Goal: Find specific page/section: Find specific page/section

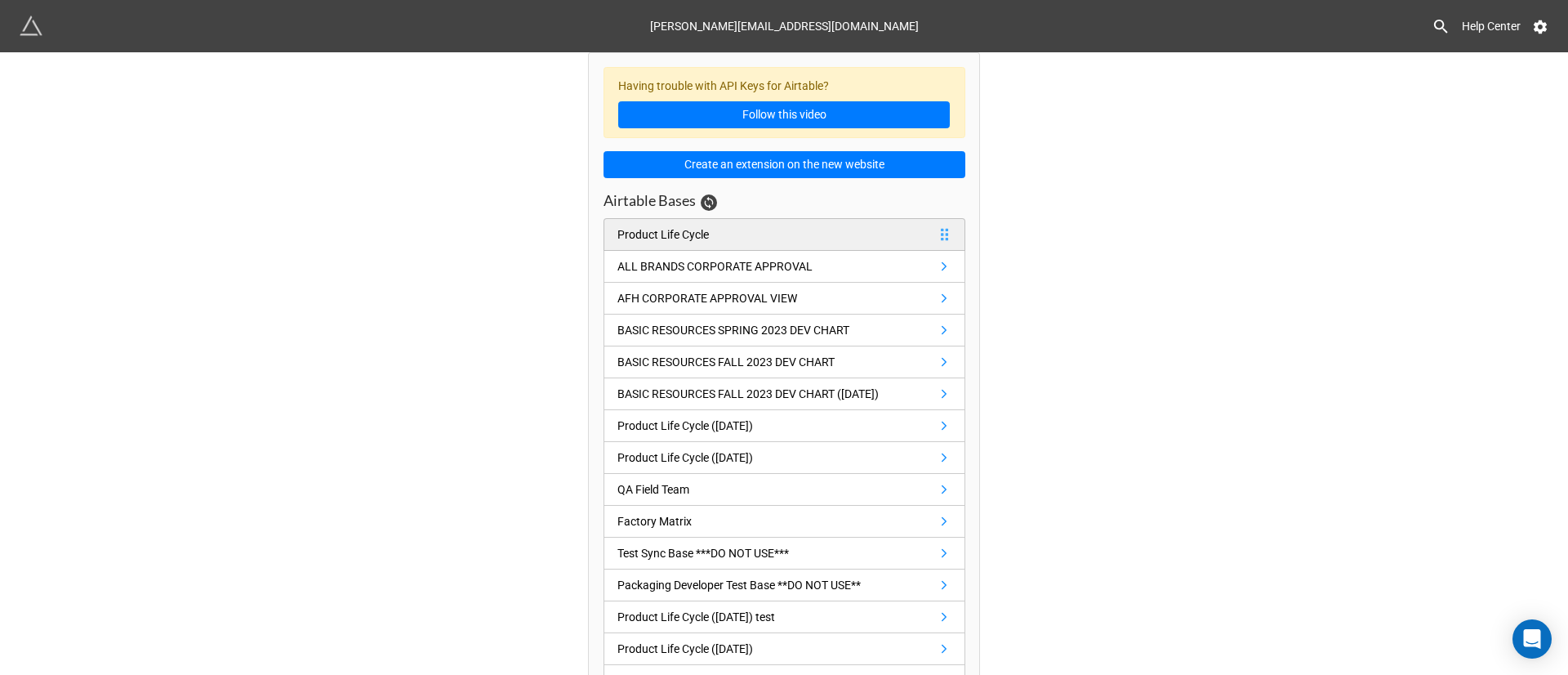
click at [709, 230] on link "Product Life Cycle" at bounding box center [784, 235] width 362 height 33
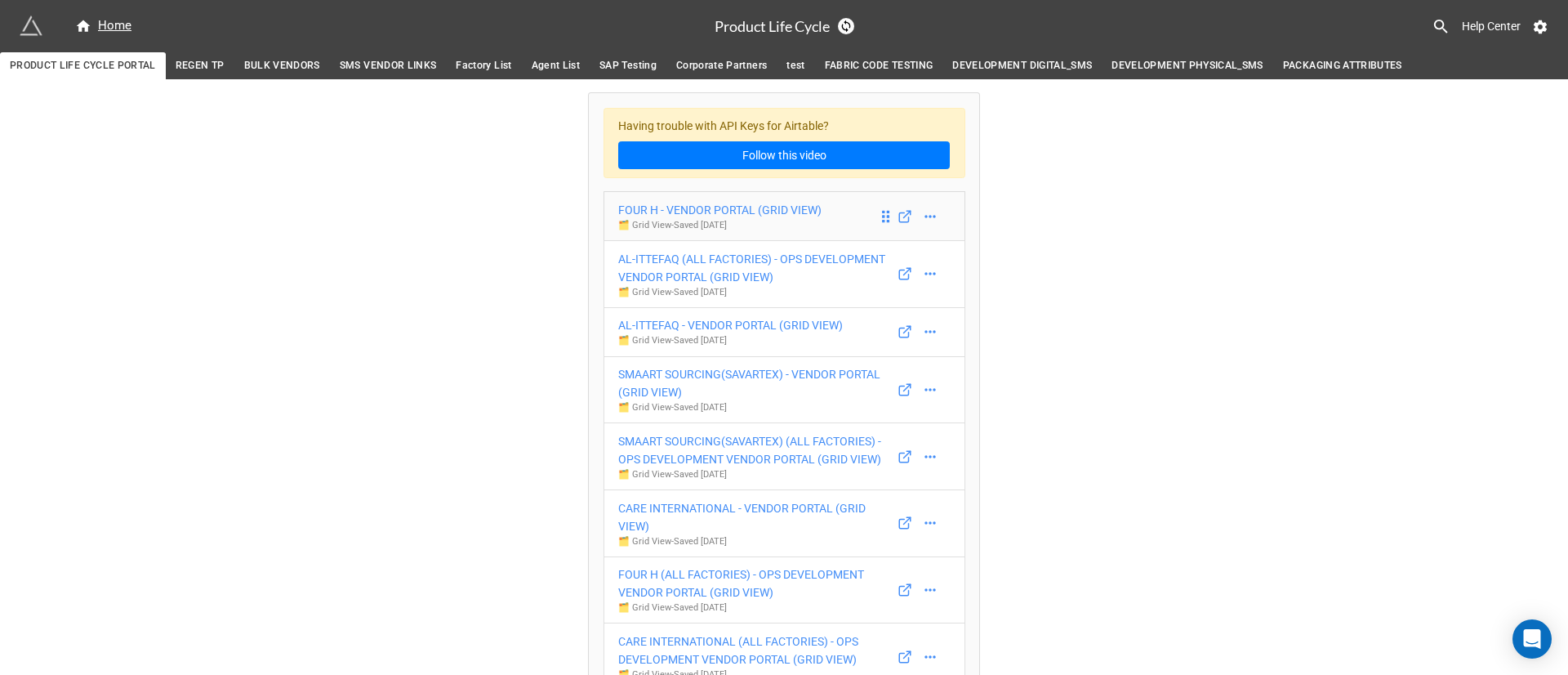
click at [726, 212] on div "FOUR H - VENDOR PORTAL (GRID VIEW)" at bounding box center [720, 210] width 204 height 18
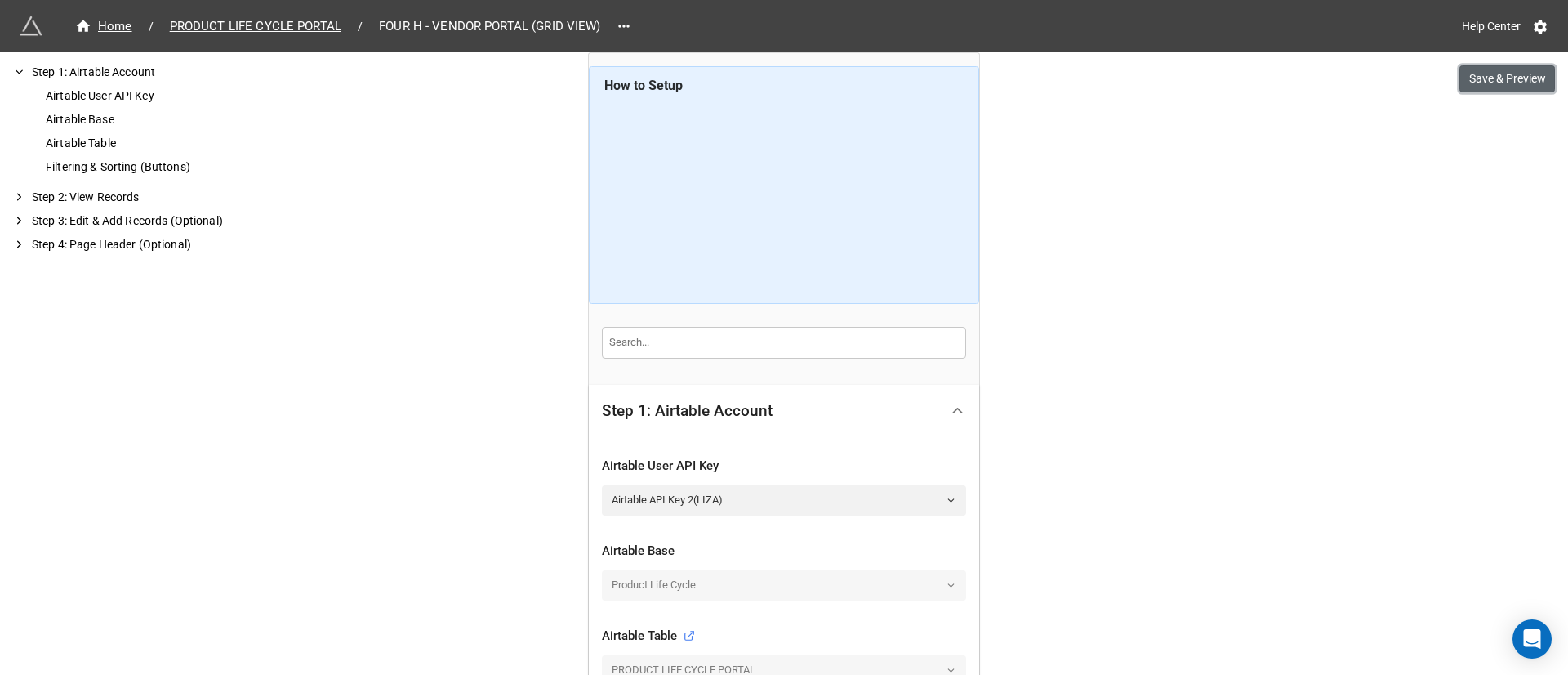
click at [1503, 85] on button "Save & Preview" at bounding box center [1507, 79] width 96 height 28
click at [199, 22] on span "PRODUCT LIFE CYCLE PORTAL" at bounding box center [256, 26] width 191 height 19
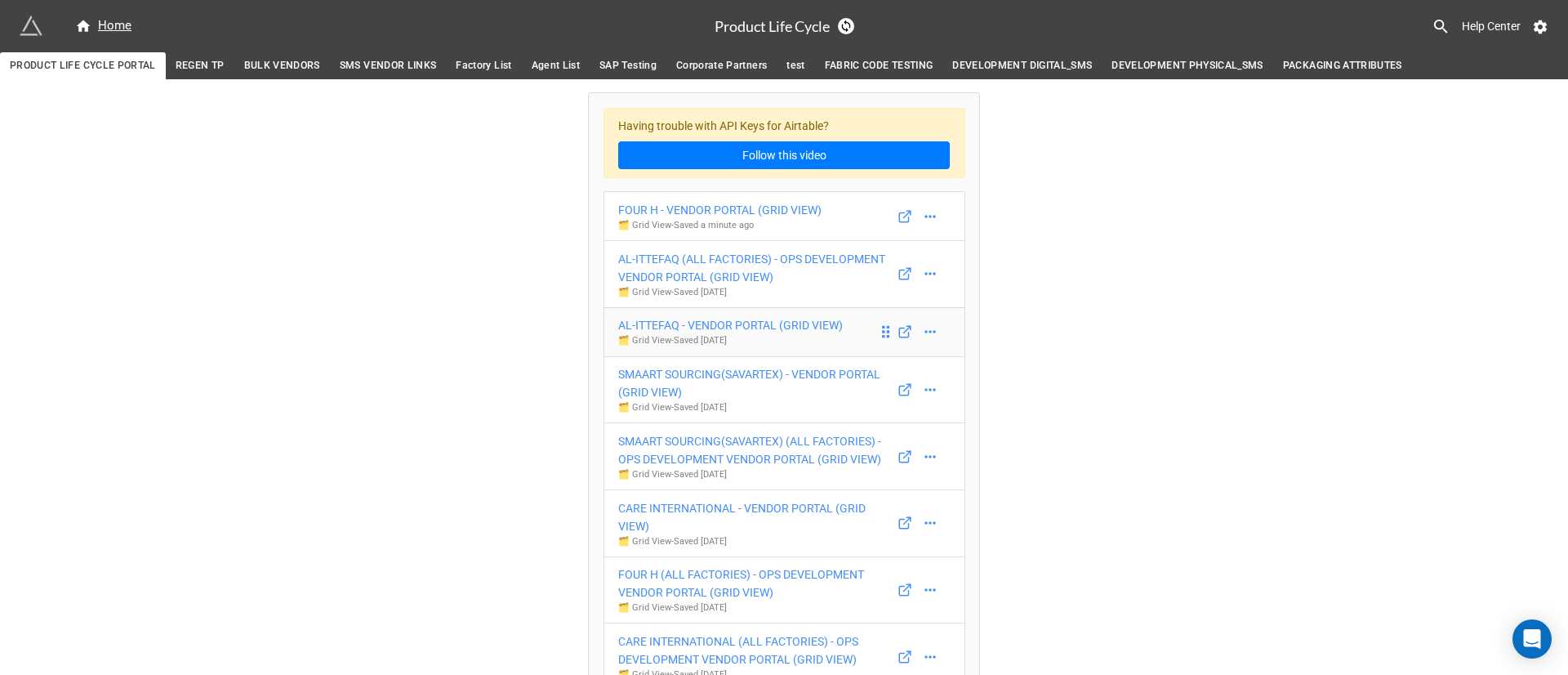
click at [796, 330] on div "AL-ITTEFAQ - VENDOR PORTAL (GRID VIEW)" at bounding box center [730, 325] width 225 height 18
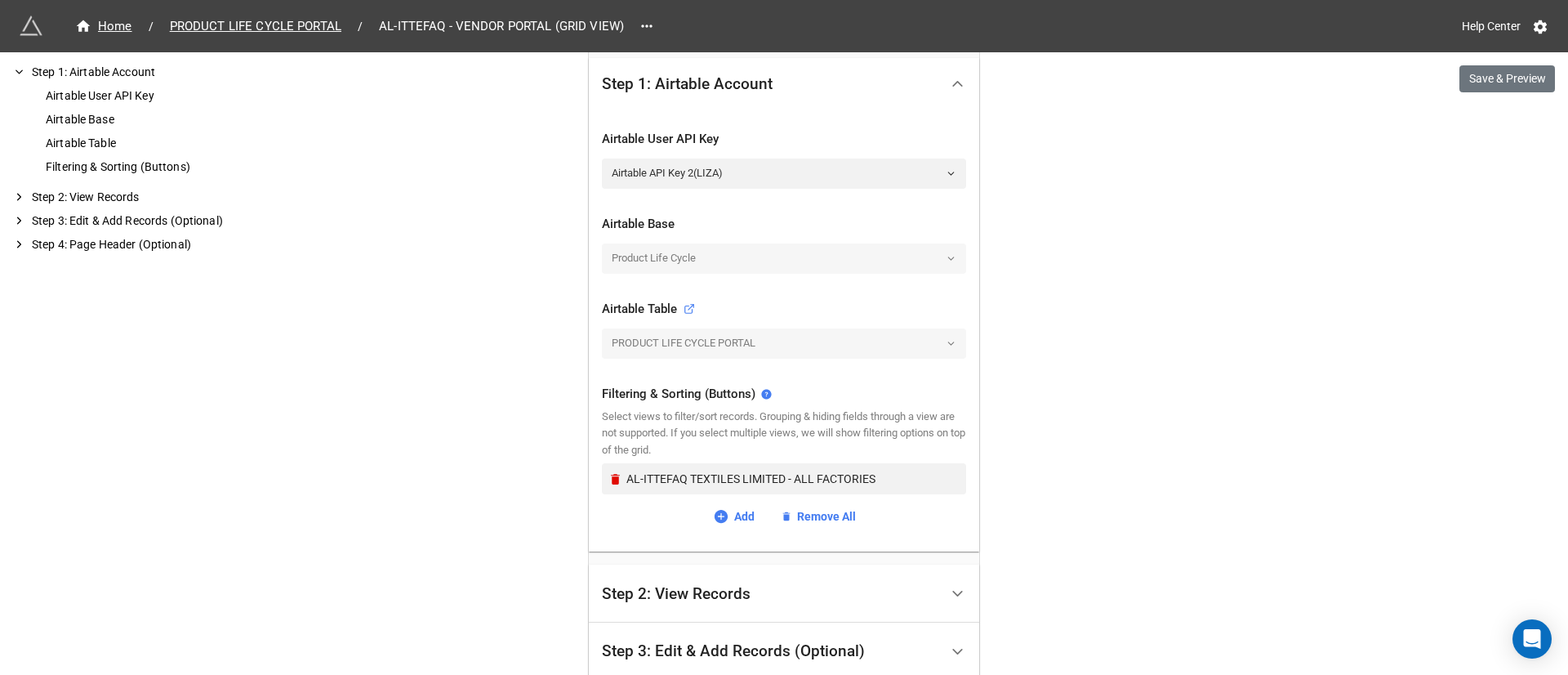
scroll to position [554, 0]
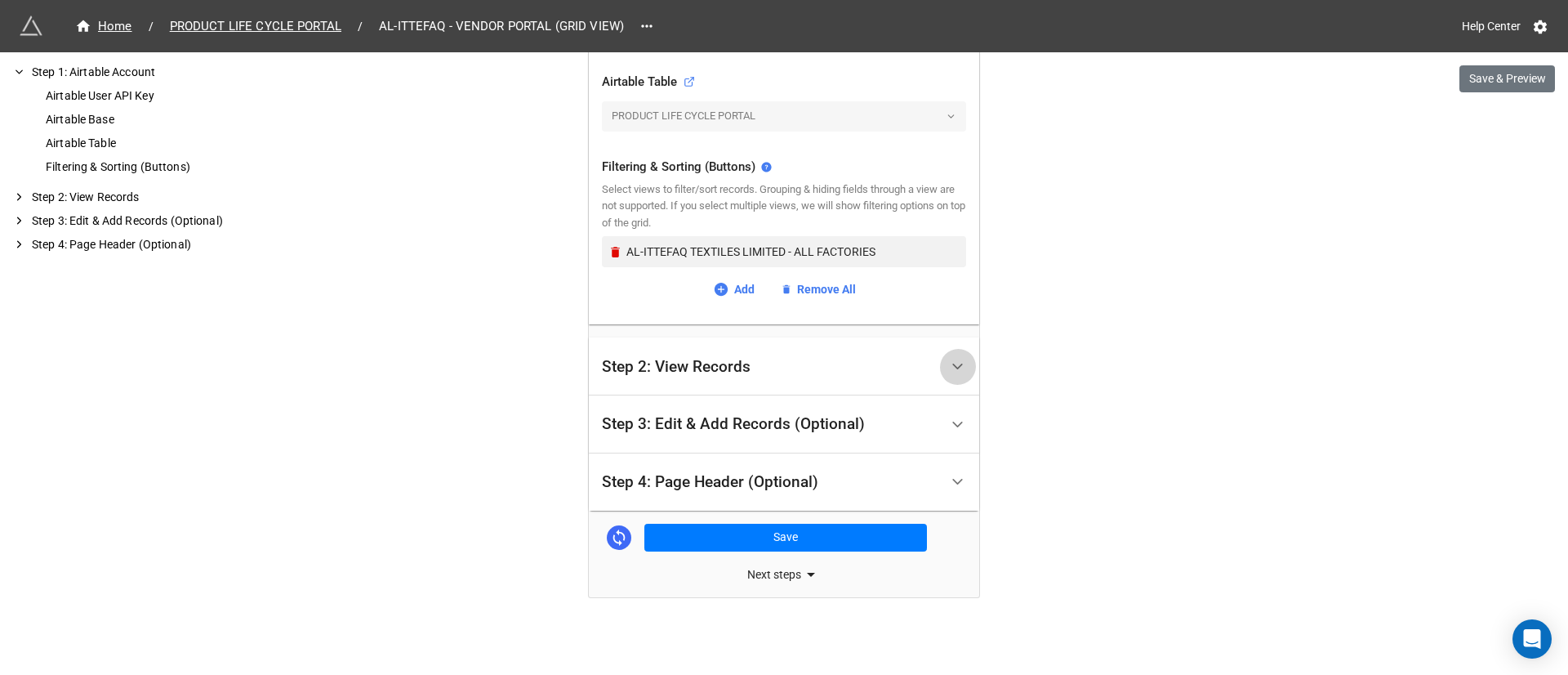
click at [953, 366] on polyline at bounding box center [957, 366] width 9 height 4
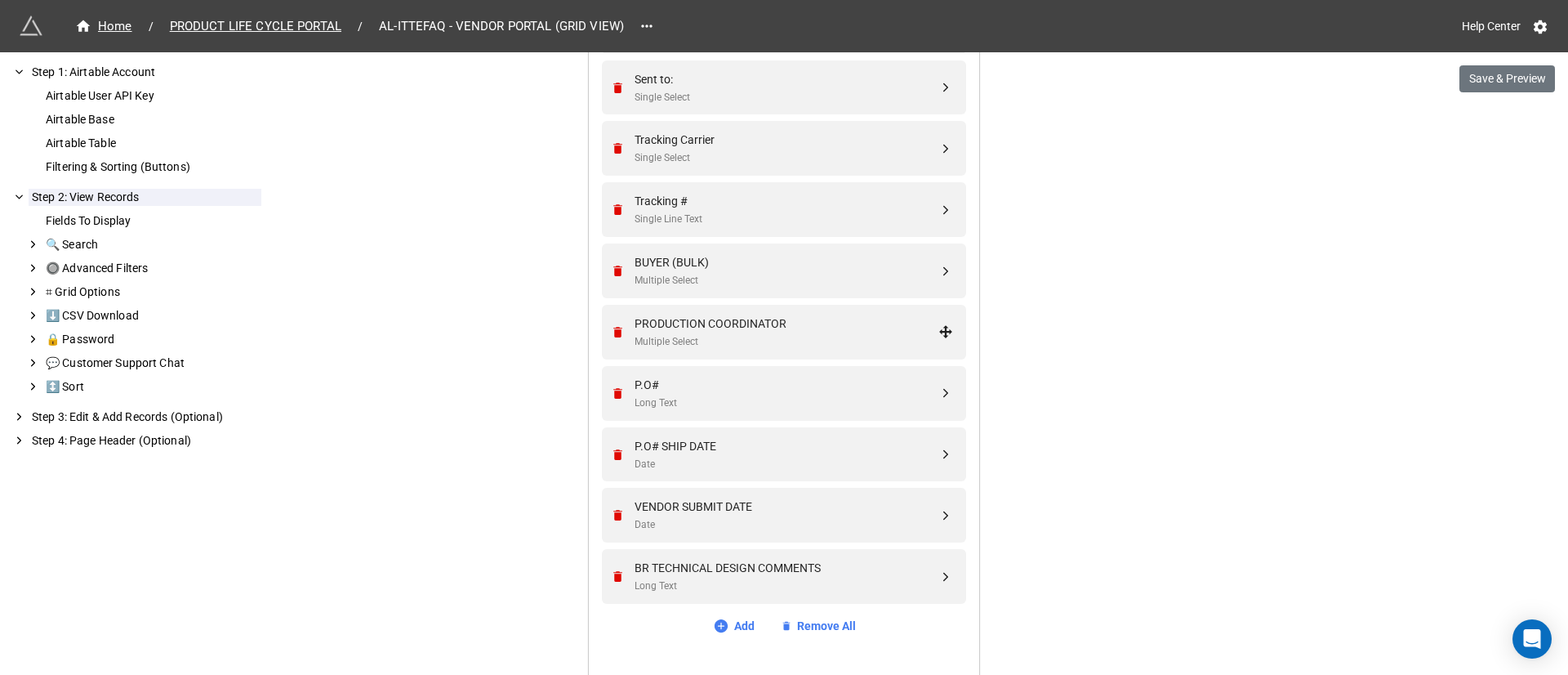
scroll to position [1828, 0]
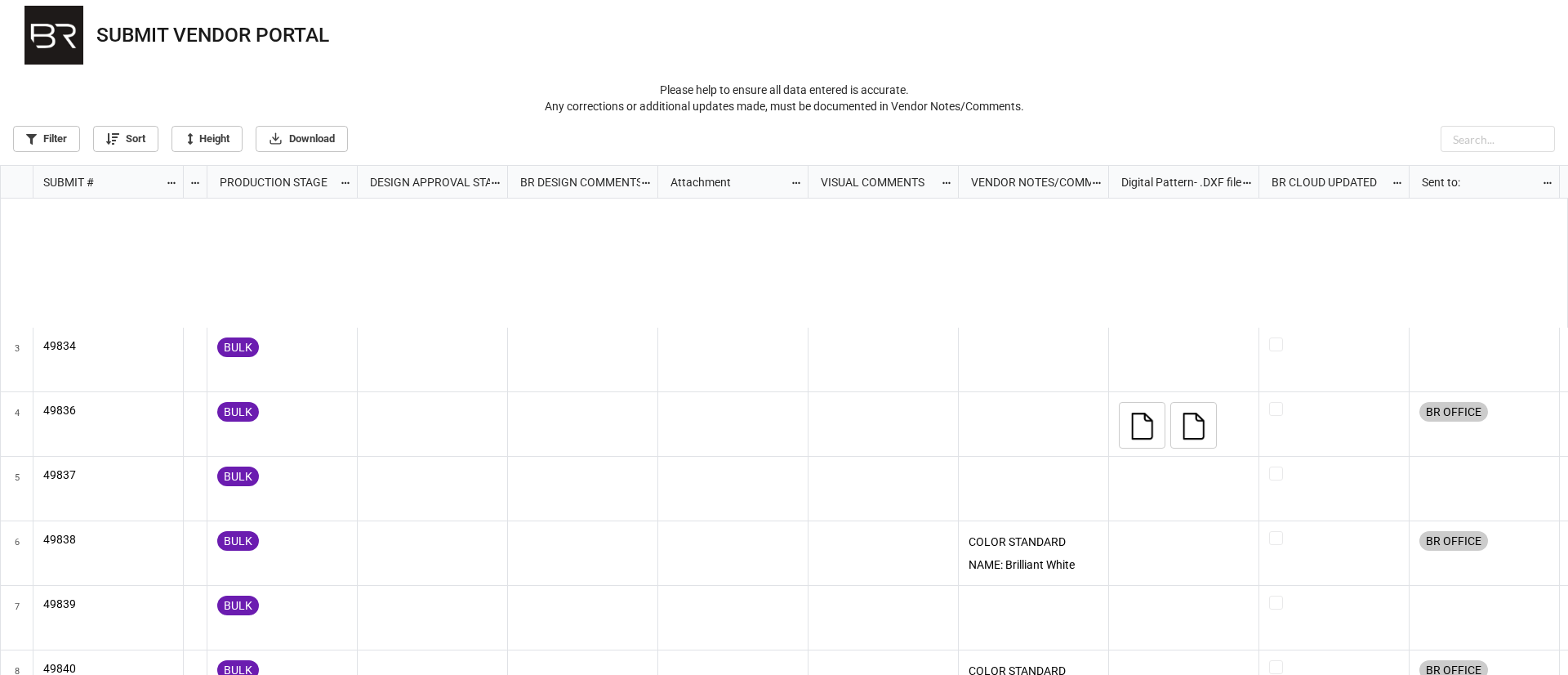
scroll to position [368, 0]
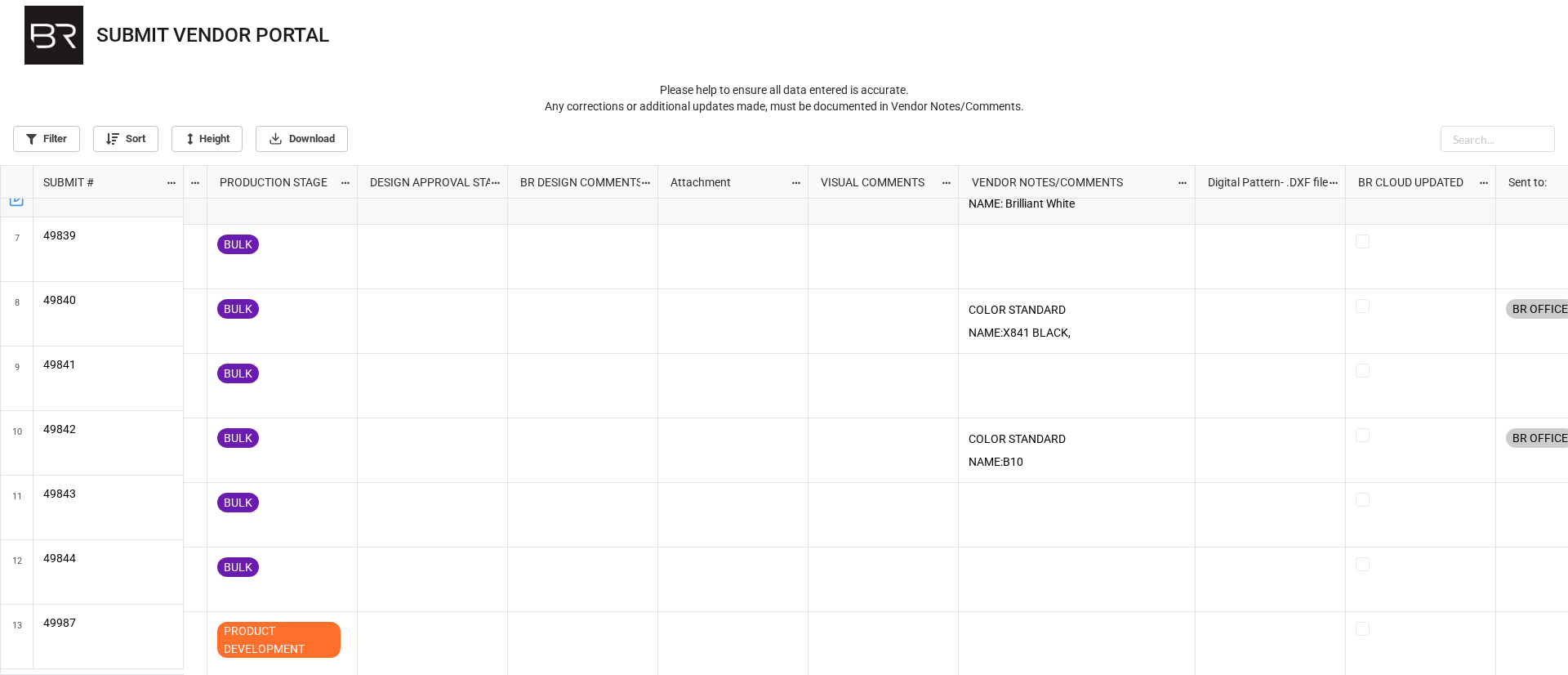
drag, startPoint x: 1107, startPoint y: 173, endPoint x: 1093, endPoint y: 194, distance: 25.2
click at [1193, 200] on div "SUBMIT # SMS SAMPLE NEEDS PRODUCTION STAGE DESIGN APPROVAL STATUS (Submits) BR …" at bounding box center [784, 421] width 1568 height 511
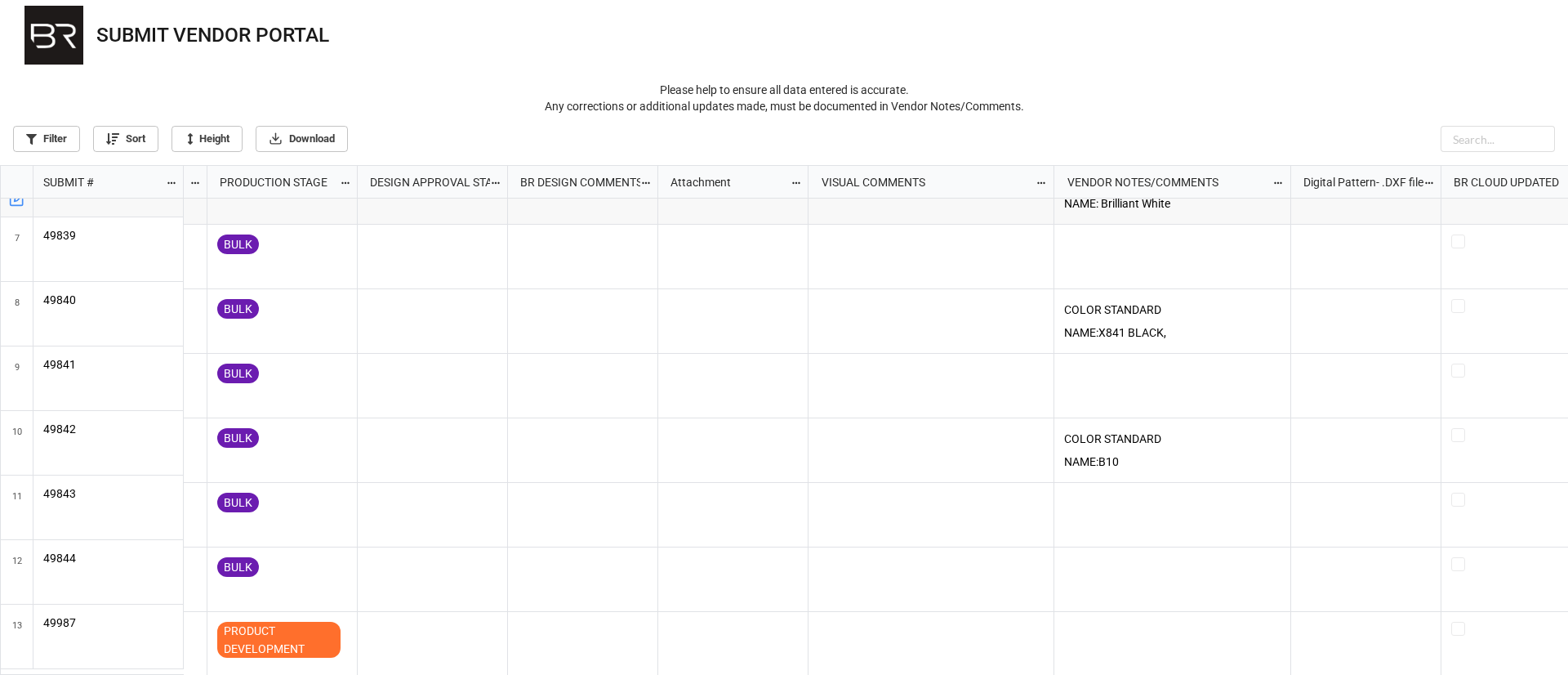
drag, startPoint x: 957, startPoint y: 178, endPoint x: 891, endPoint y: 178, distance: 66.0
click at [1051, 170] on div "grid" at bounding box center [1052, 182] width 3 height 32
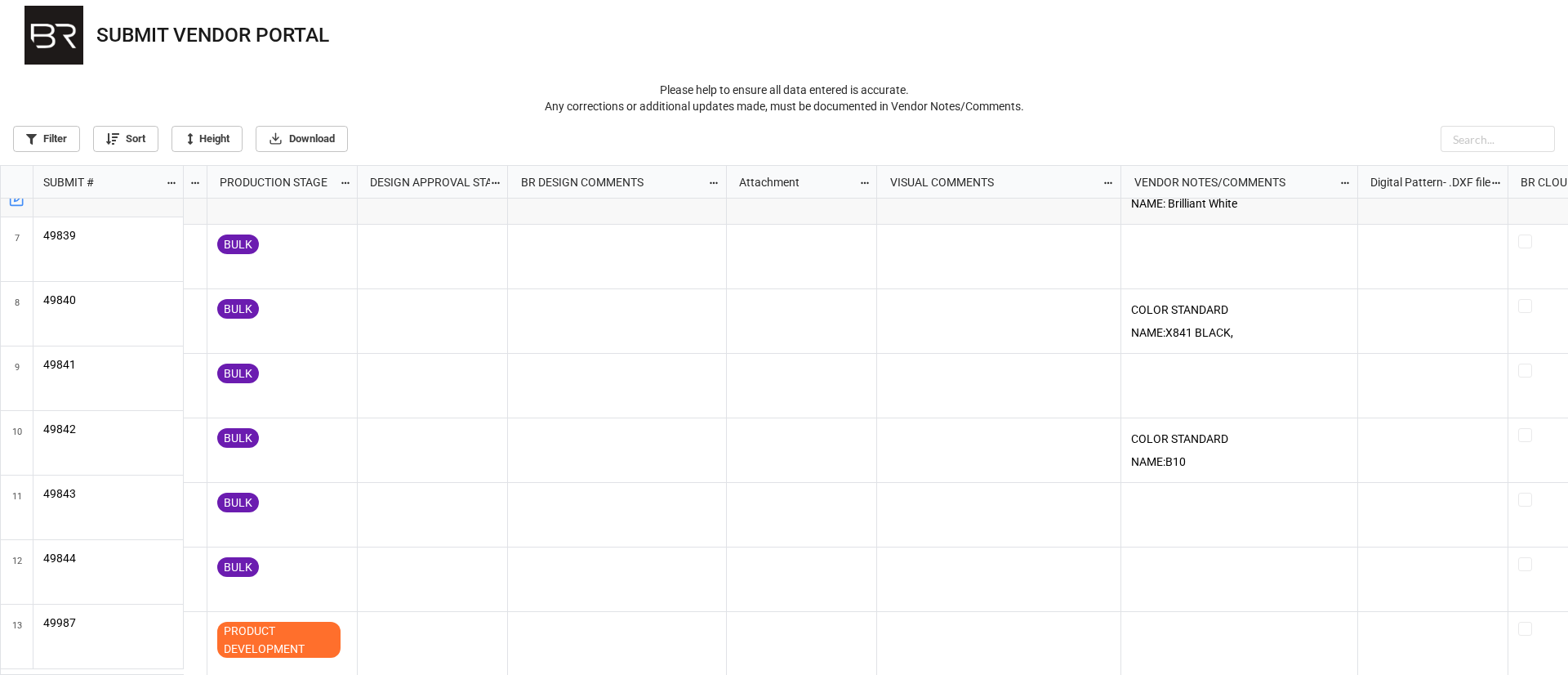
drag, startPoint x: 657, startPoint y: 184, endPoint x: 725, endPoint y: 187, distance: 68.1
click at [725, 187] on div "grid" at bounding box center [725, 182] width 3 height 32
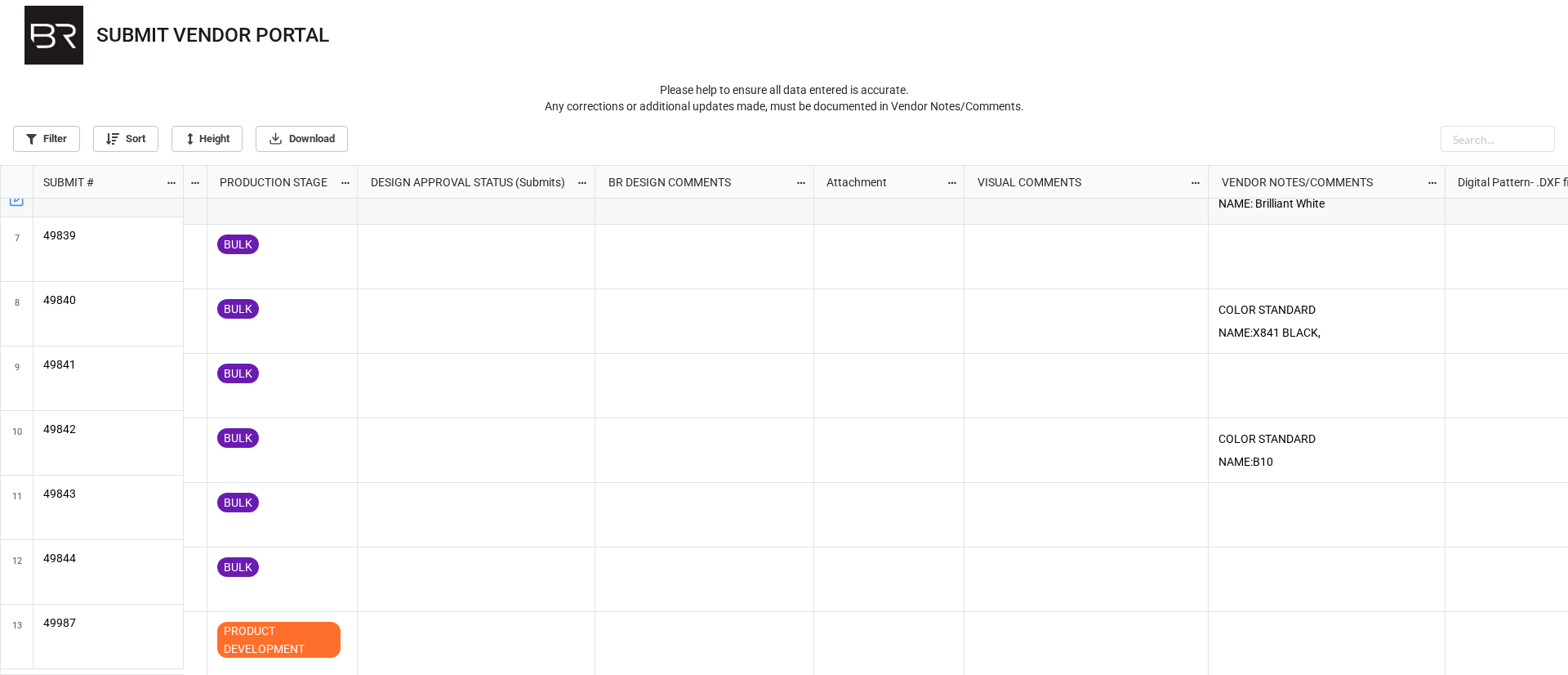
drag, startPoint x: 504, startPoint y: 177, endPoint x: 591, endPoint y: 187, distance: 87.6
click at [591, 187] on div "grid" at bounding box center [593, 182] width 3 height 32
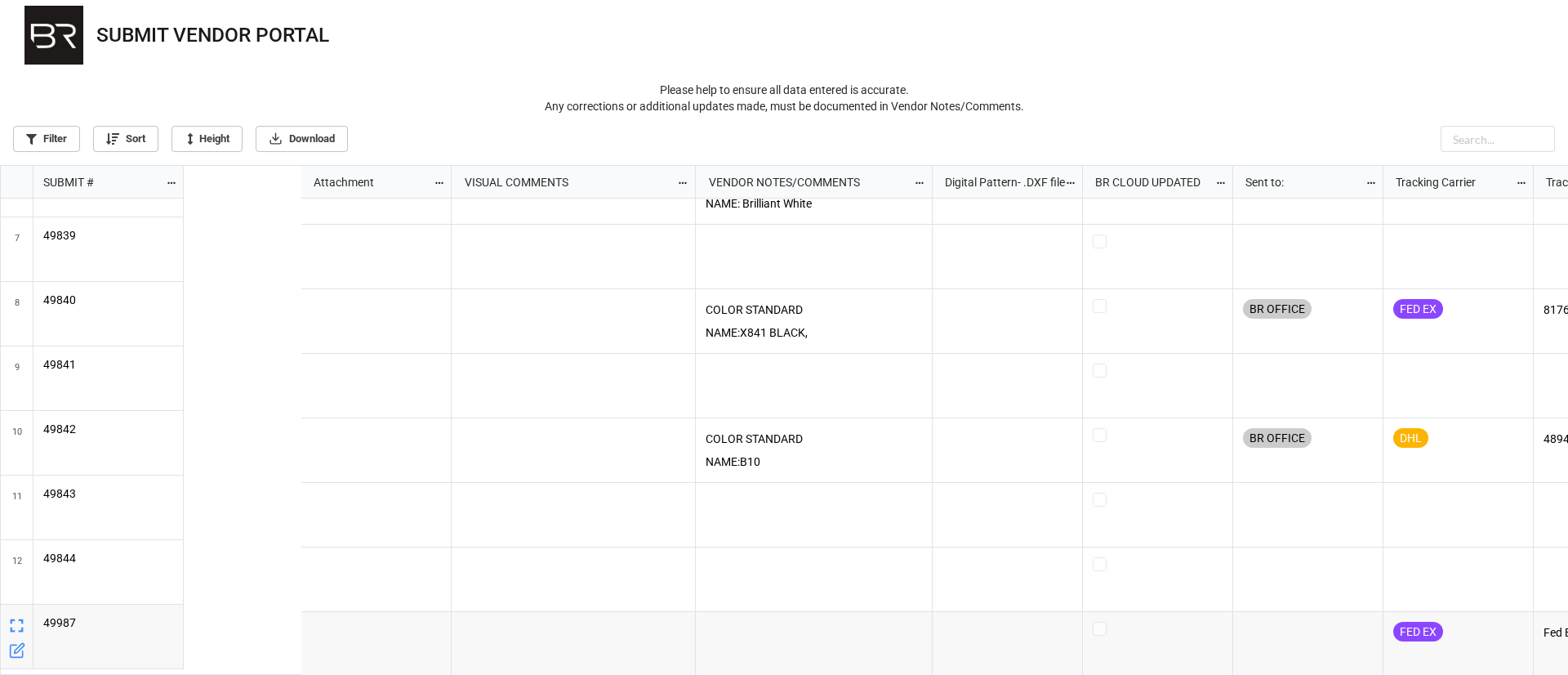
scroll to position [0, 0]
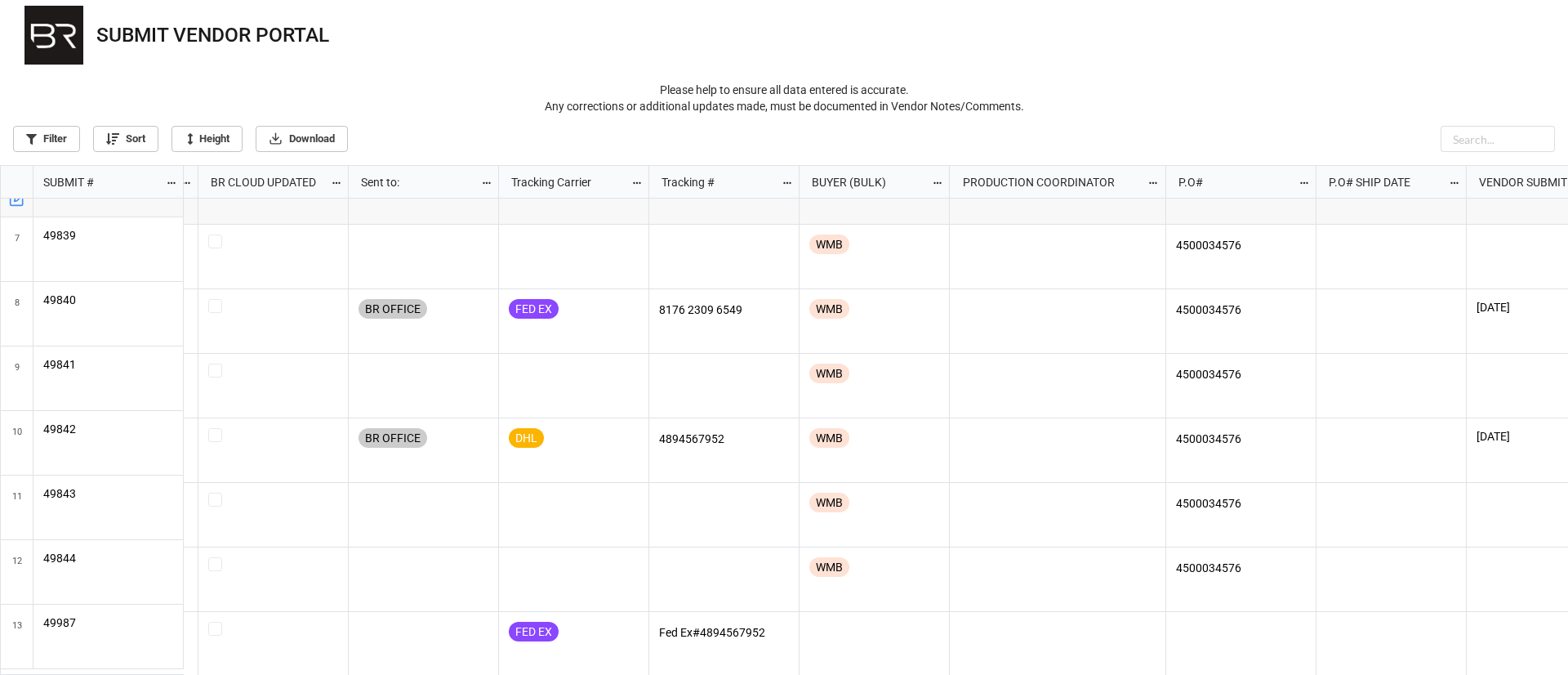
drag, startPoint x: 1100, startPoint y: 191, endPoint x: 1166, endPoint y: 191, distance: 66.0
click at [1166, 191] on div "grid" at bounding box center [1167, 182] width 2 height 32
